Goal: Information Seeking & Learning: Learn about a topic

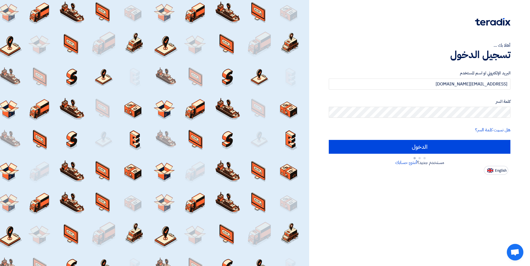
type input "Sign in"
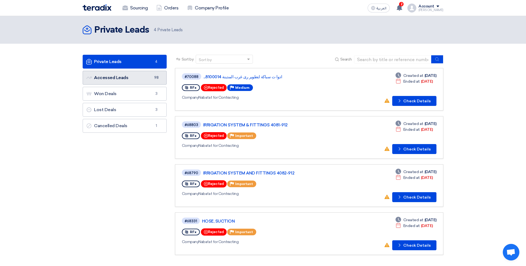
click at [133, 76] on link "Accessed Leads Accessed Leads 98" at bounding box center [125, 78] width 84 height 14
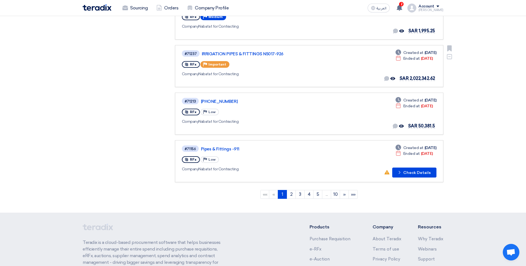
scroll to position [359, 0]
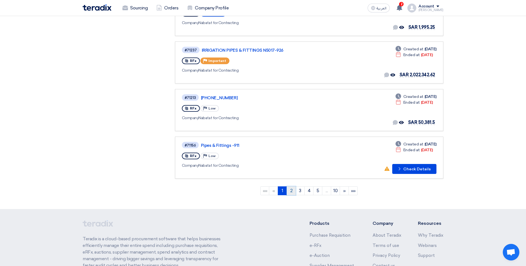
click at [290, 190] on link "2" at bounding box center [290, 190] width 9 height 9
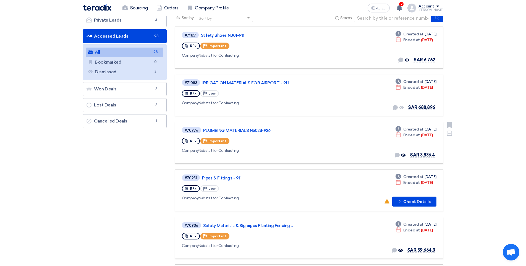
scroll to position [55, 0]
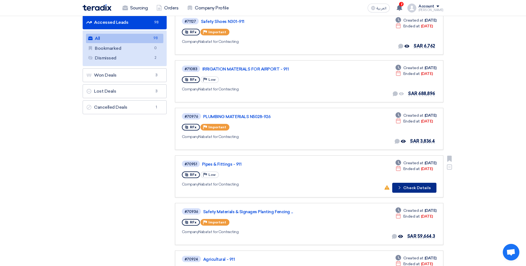
click at [401, 188] on icon "Check details" at bounding box center [399, 187] width 5 height 5
